Goal: Information Seeking & Learning: Check status

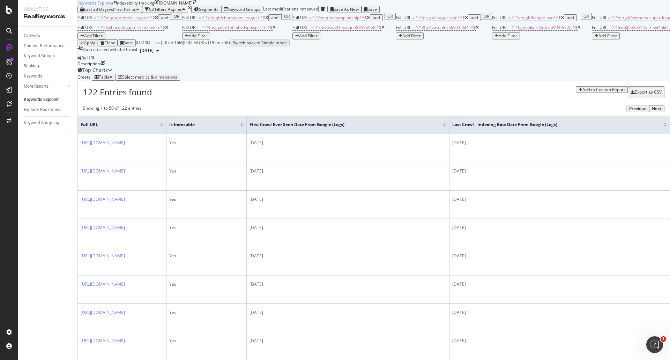
click at [185, 12] on div "68 Filters Applied" at bounding box center [165, 9] width 40 height 5
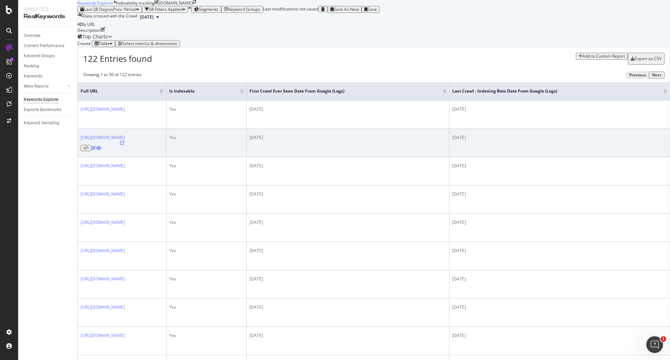
scroll to position [35, 0]
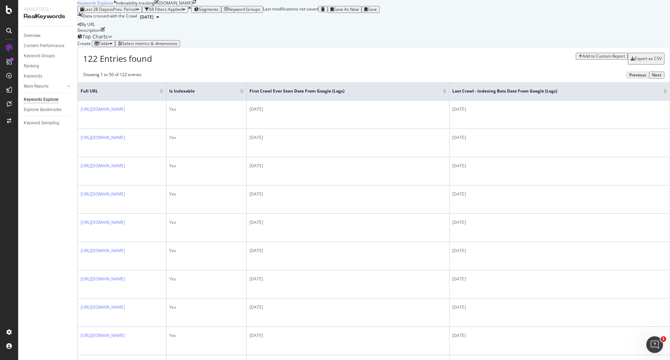
click at [650, 95] on div "Last Crawl - Indexing Bots Date from Google (Logs)" at bounding box center [559, 91] width 215 height 7
click at [664, 91] on div at bounding box center [665, 90] width 3 height 2
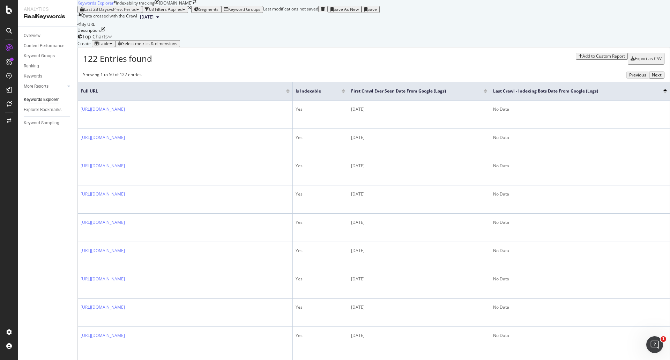
scroll to position [63, 0]
click at [664, 93] on div at bounding box center [665, 92] width 3 height 2
click at [177, 46] on div "Select metrics & dimensions" at bounding box center [149, 43] width 55 height 5
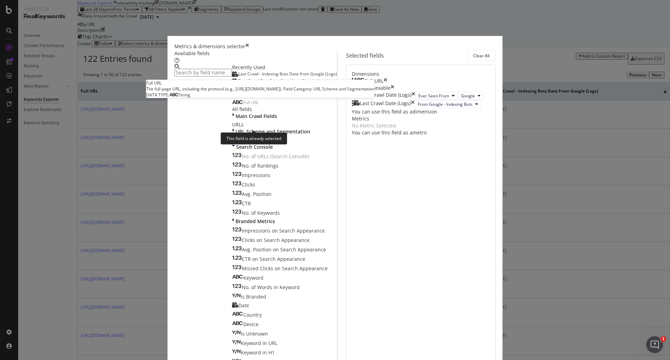
scroll to position [35, 0]
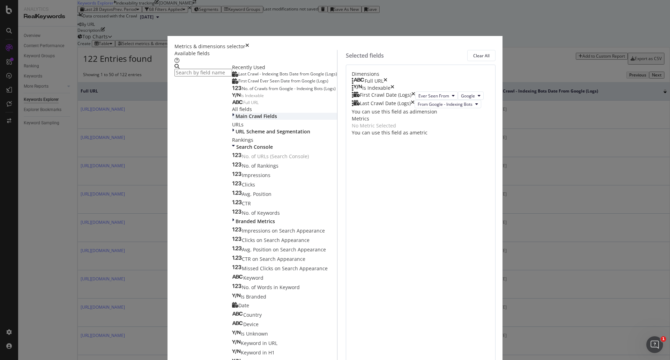
click at [236, 119] on span "Main Crawl Fields" at bounding box center [257, 116] width 42 height 7
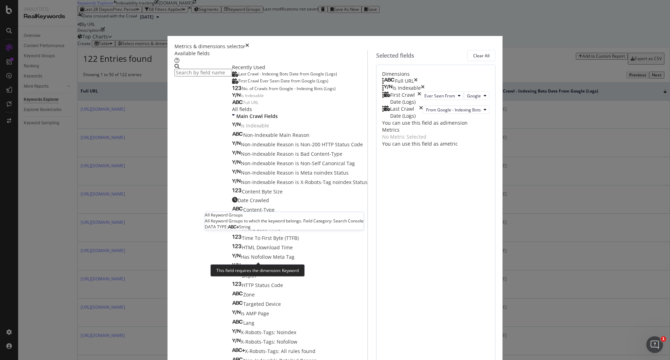
scroll to position [733, 0]
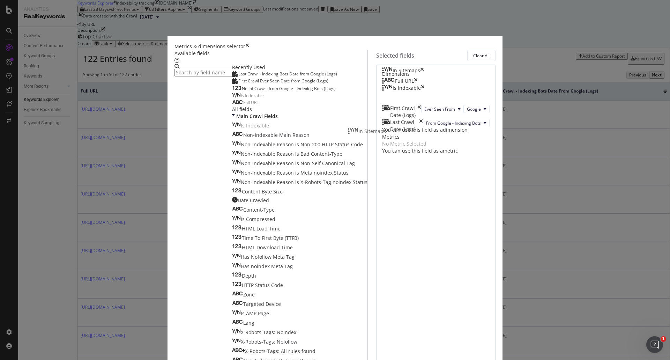
drag, startPoint x: 420, startPoint y: 192, endPoint x: 419, endPoint y: 135, distance: 56.6
click at [419, 135] on body "Analytics RealKeywords Overview Content Performance Keyword Groups Ranking Keyw…" at bounding box center [335, 180] width 670 height 360
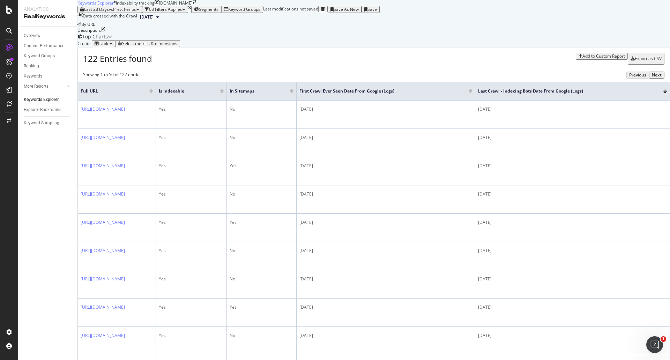
scroll to position [105, 0]
click at [664, 89] on div at bounding box center [665, 90] width 3 height 2
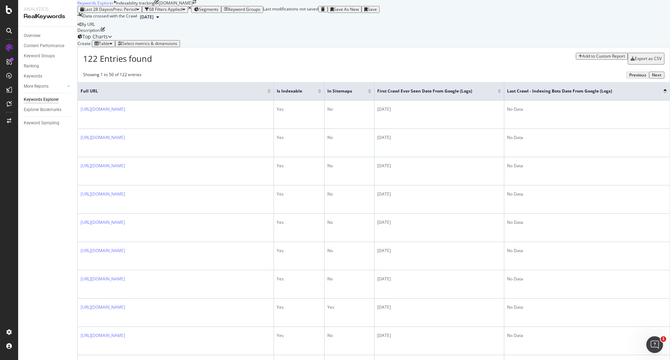
scroll to position [175, 0]
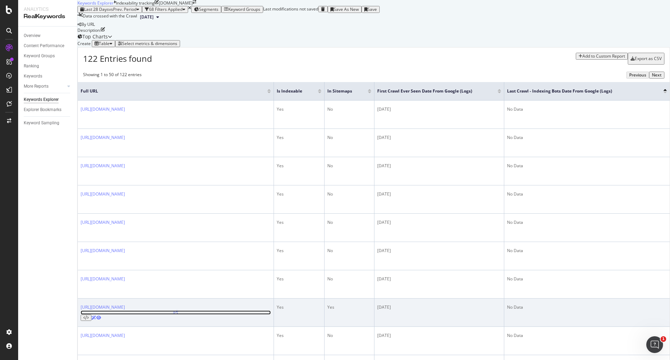
click at [178, 310] on icon at bounding box center [176, 312] width 4 height 4
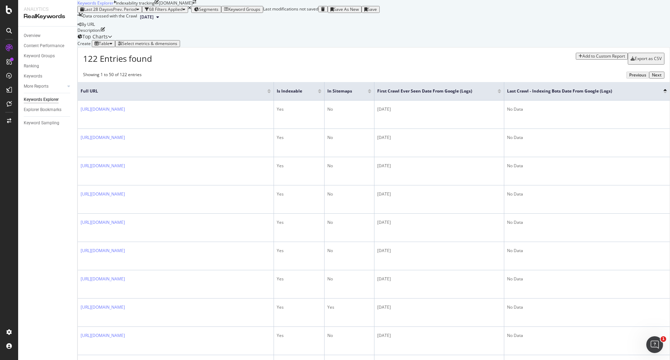
scroll to position [140, 0]
